Goal: Task Accomplishment & Management: Use online tool/utility

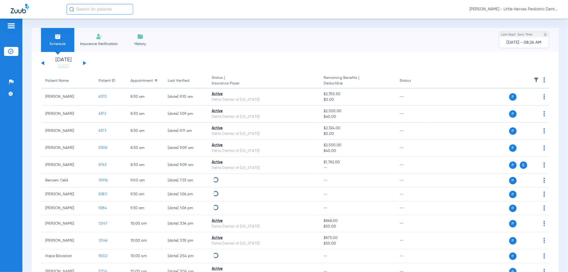
click at [84, 62] on button at bounding box center [84, 63] width 3 height 4
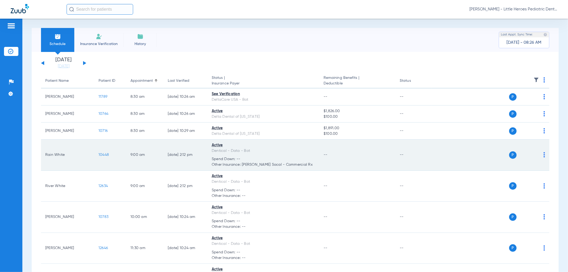
click at [543, 155] on img at bounding box center [544, 154] width 2 height 5
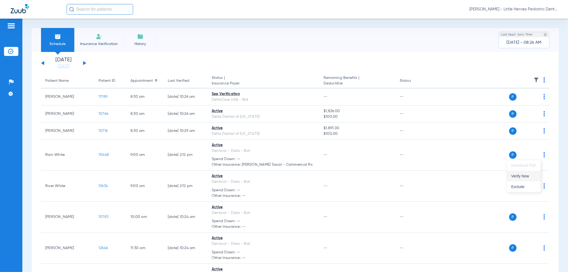
click at [525, 177] on span "Verify Now" at bounding box center [523, 176] width 25 height 4
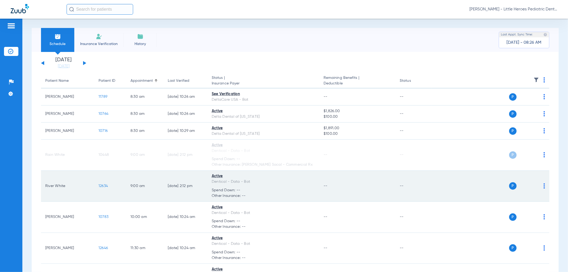
click at [543, 185] on img at bounding box center [544, 185] width 2 height 5
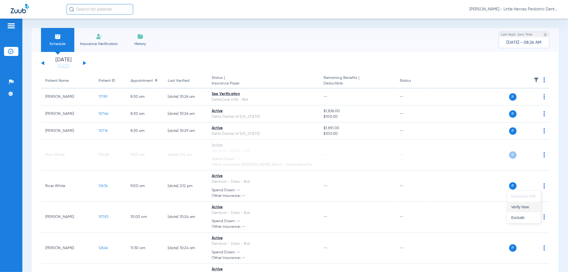
click at [522, 206] on span "Verify Now" at bounding box center [523, 207] width 25 height 4
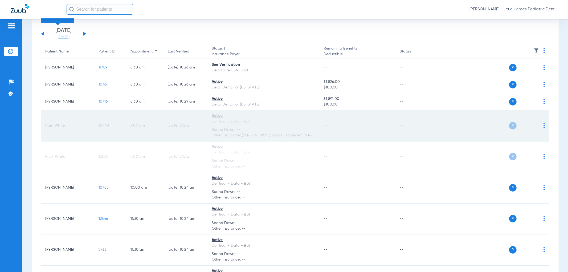
scroll to position [30, 0]
click at [103, 125] on span "10448" at bounding box center [104, 125] width 10 height 4
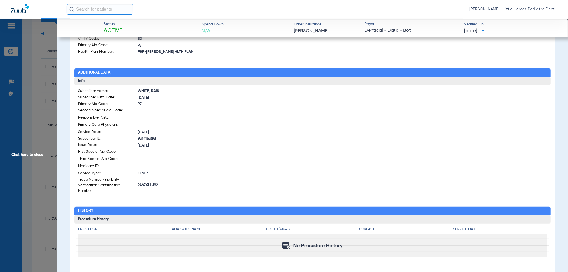
scroll to position [0, 0]
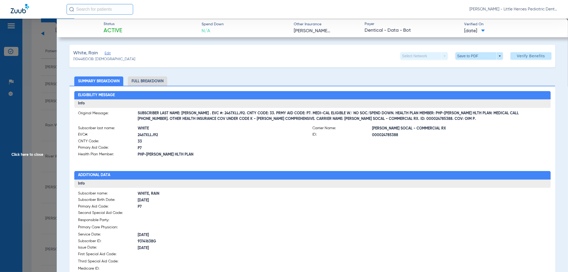
click at [41, 144] on span "Click here to close" at bounding box center [28, 155] width 57 height 272
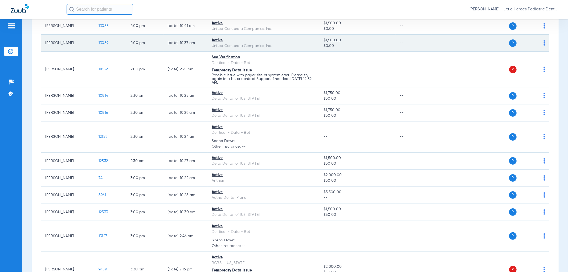
scroll to position [355, 0]
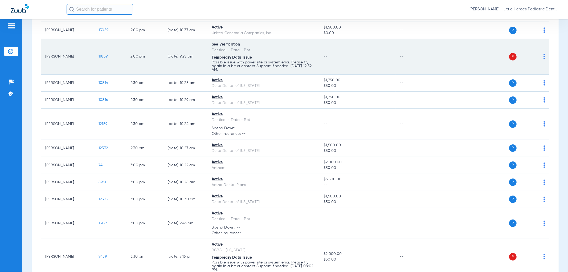
click at [105, 56] on span "11859" at bounding box center [103, 57] width 9 height 4
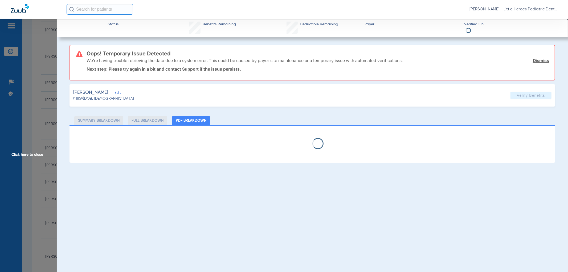
click at [17, 122] on span "Click here to close" at bounding box center [28, 155] width 57 height 272
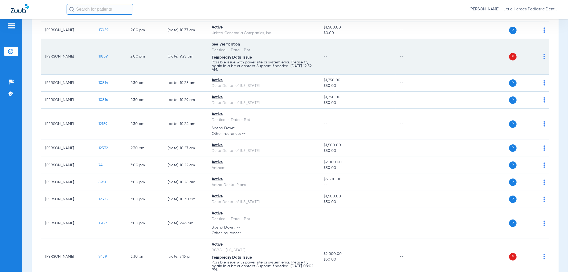
click at [538, 55] on div "P S" at bounding box center [488, 56] width 114 height 7
click at [543, 57] on img at bounding box center [544, 56] width 2 height 5
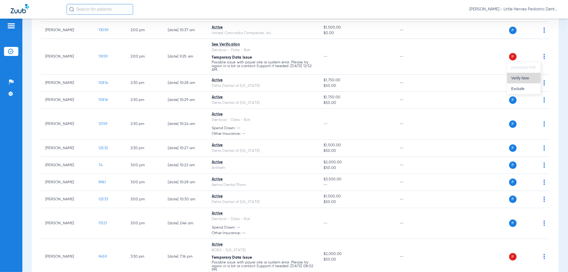
click at [522, 76] on span "Verify Now" at bounding box center [523, 78] width 25 height 4
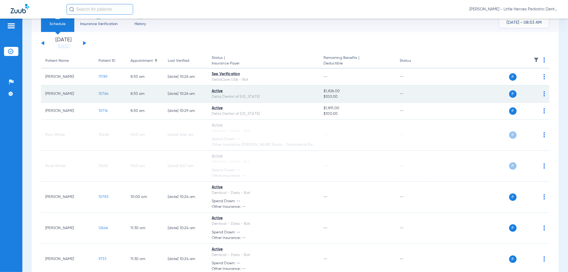
scroll to position [0, 0]
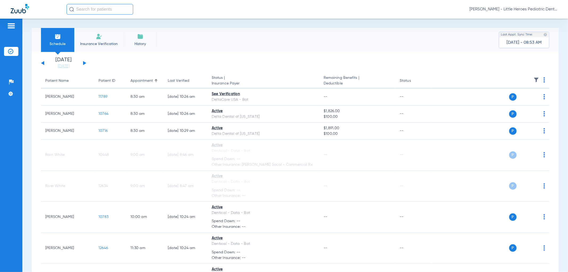
click at [84, 63] on button at bounding box center [84, 63] width 3 height 4
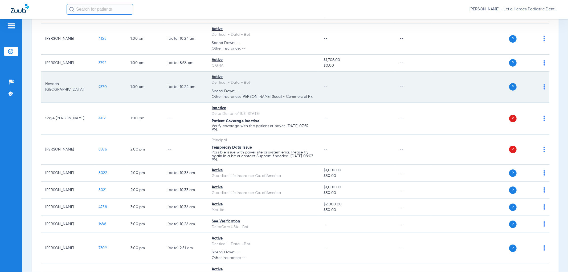
scroll to position [236, 0]
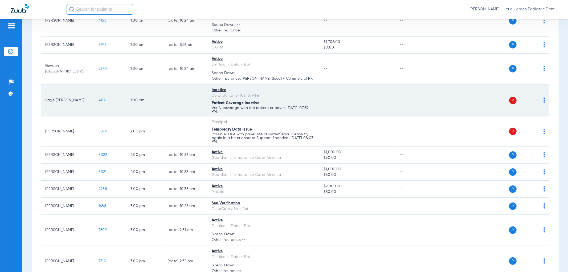
click at [541, 99] on td "P S" at bounding box center [490, 100] width 118 height 32
click at [543, 100] on img at bounding box center [544, 99] width 2 height 5
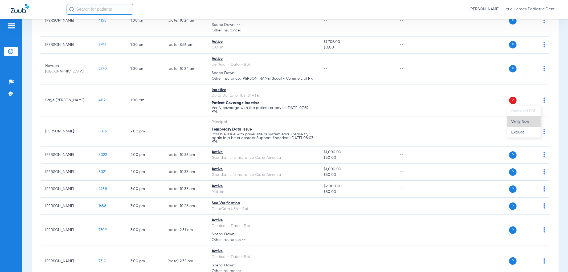
click at [528, 121] on span "Verify Now" at bounding box center [523, 122] width 25 height 4
